Goal: Information Seeking & Learning: Learn about a topic

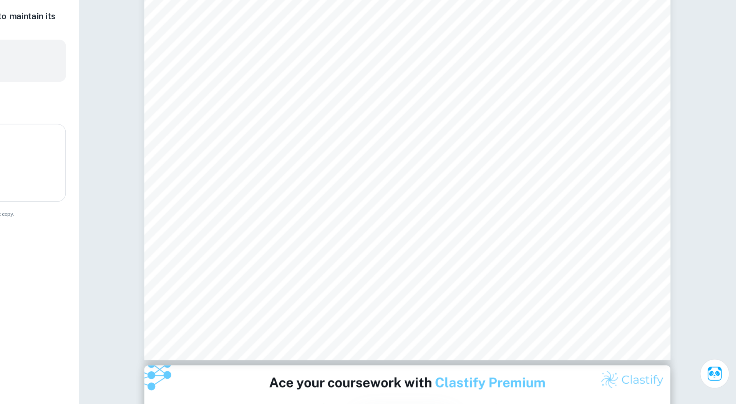
scroll to position [3828, 0]
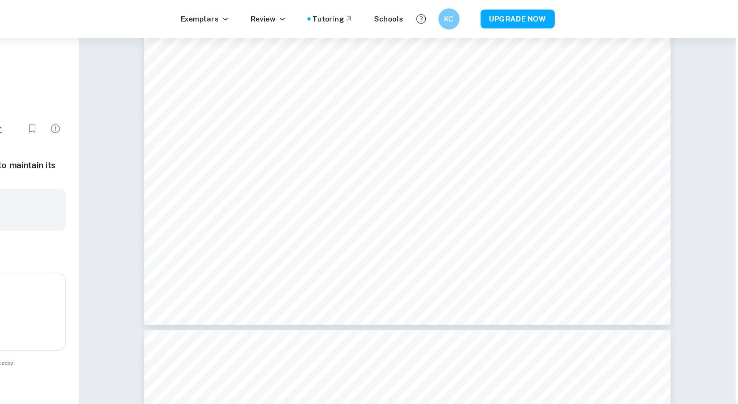
type input "5"
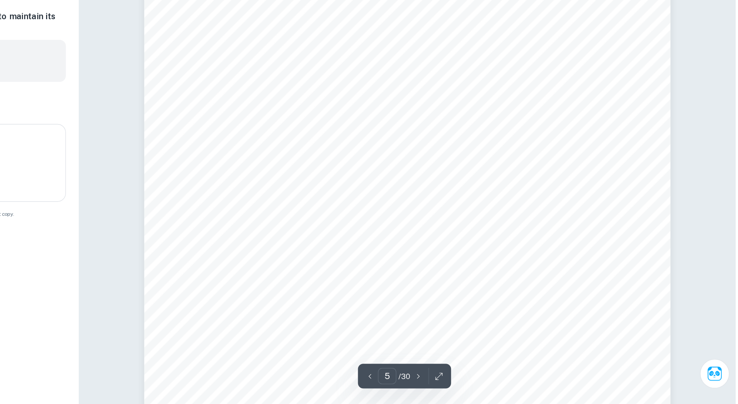
scroll to position [2220, 0]
